Goal: Check status: Check status

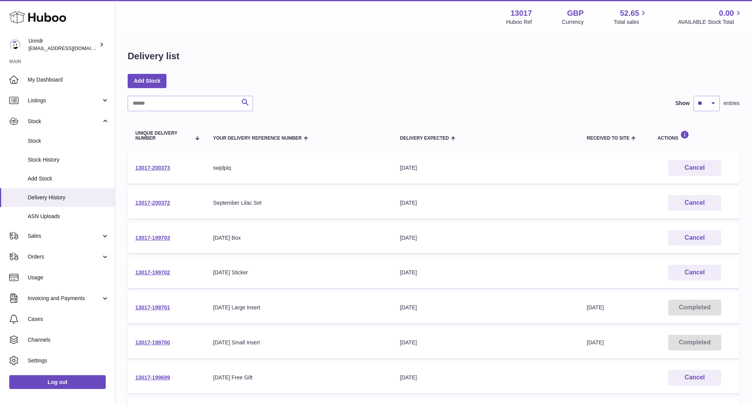
click at [192, 238] on td "13017-199703" at bounding box center [167, 237] width 78 height 31
drag, startPoint x: 185, startPoint y: 238, endPoint x: 135, endPoint y: 238, distance: 50.0
click at [135, 238] on td "13017-199703" at bounding box center [167, 237] width 78 height 31
copy link "13017-199703"
click at [151, 237] on link "13017-199703" at bounding box center [152, 238] width 35 height 6
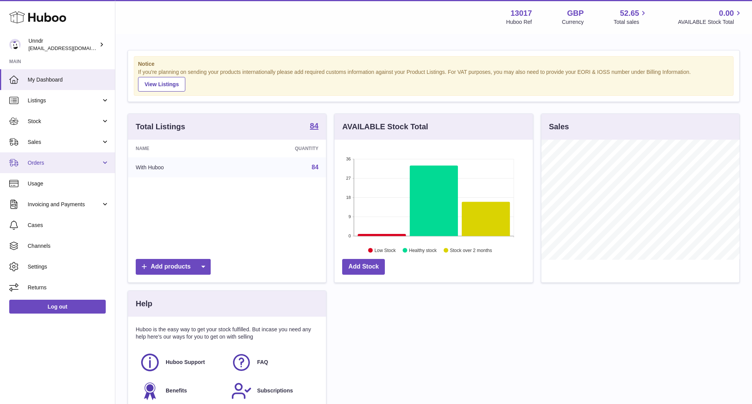
scroll to position [120, 198]
click at [74, 123] on span "Stock" at bounding box center [64, 121] width 73 height 7
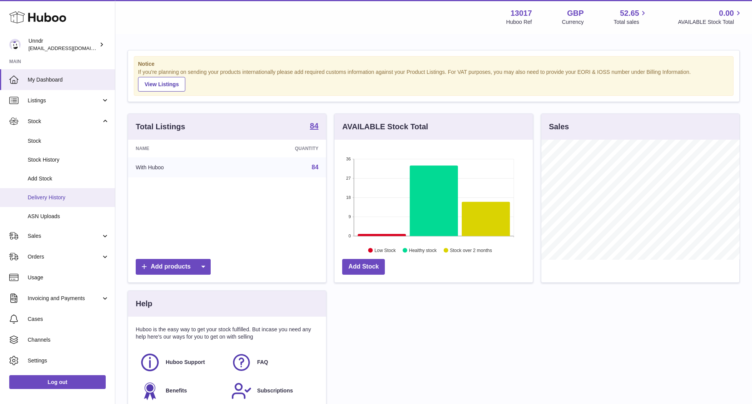
click at [58, 200] on span "Delivery History" at bounding box center [69, 197] width 82 height 7
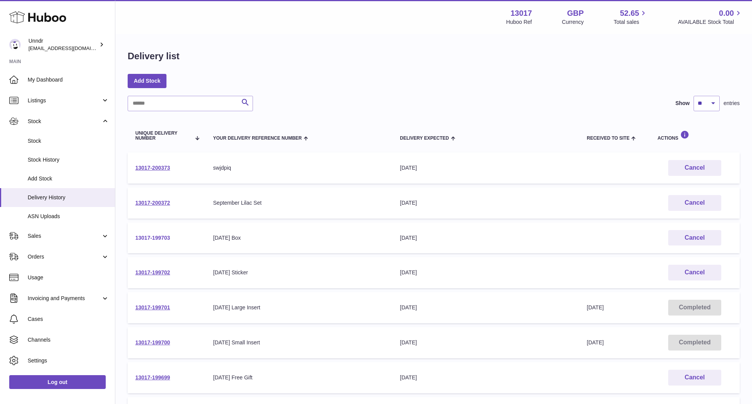
click at [151, 238] on link "13017-199703" at bounding box center [152, 238] width 35 height 6
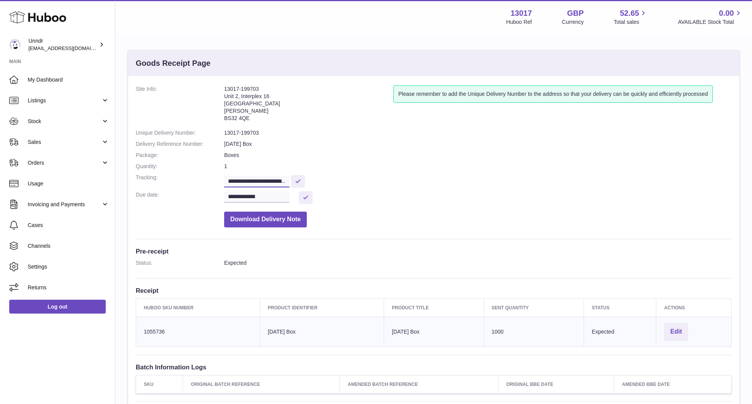
click at [254, 177] on input "**********" at bounding box center [256, 182] width 65 height 12
